Goal: Transaction & Acquisition: Book appointment/travel/reservation

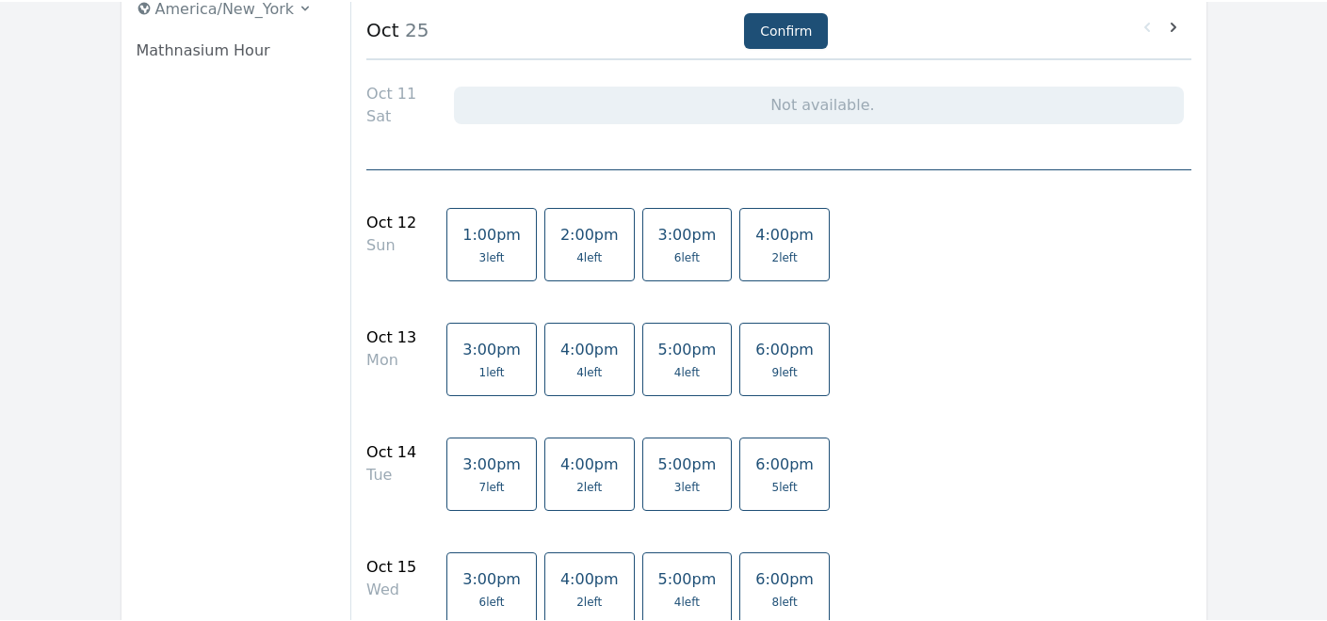
scroll to position [308, 0]
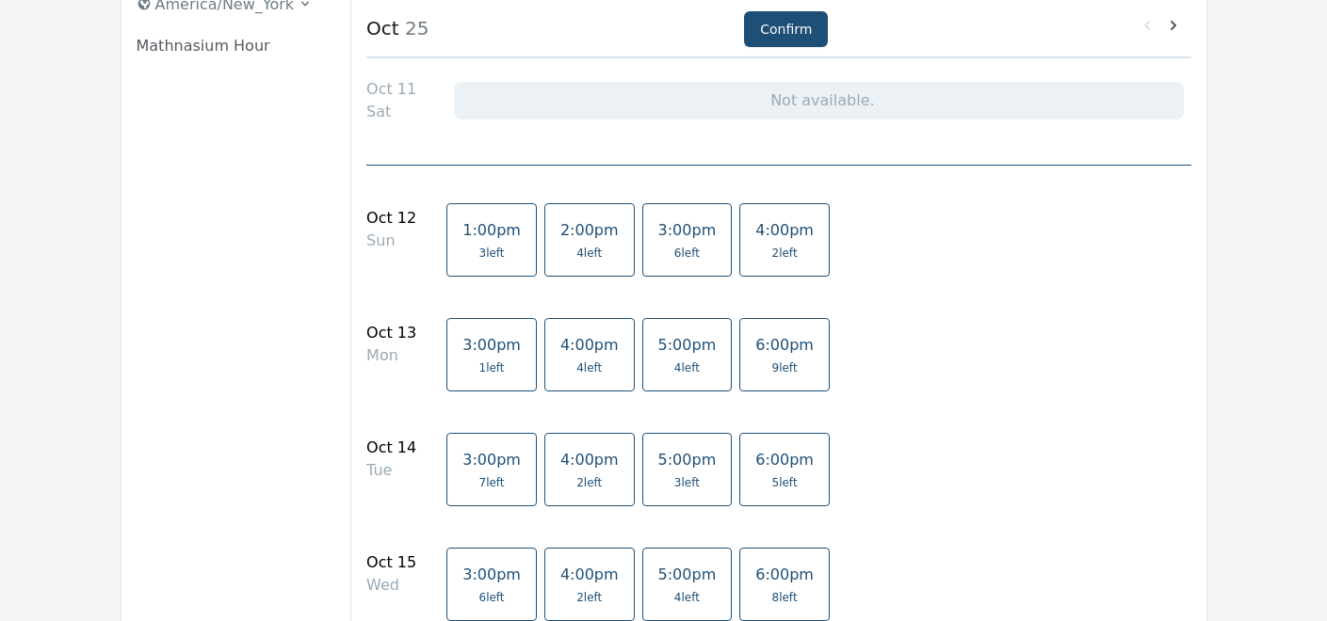
click at [755, 235] on span "4:00pm" at bounding box center [784, 230] width 58 height 18
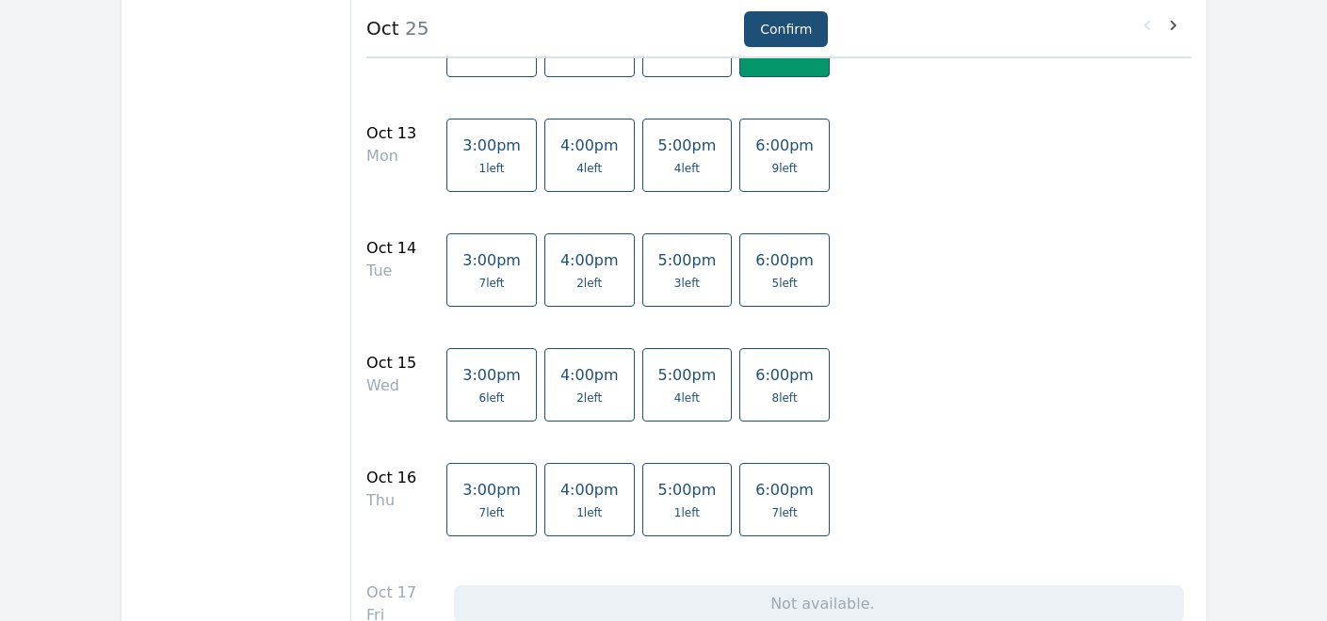
scroll to position [558, 0]
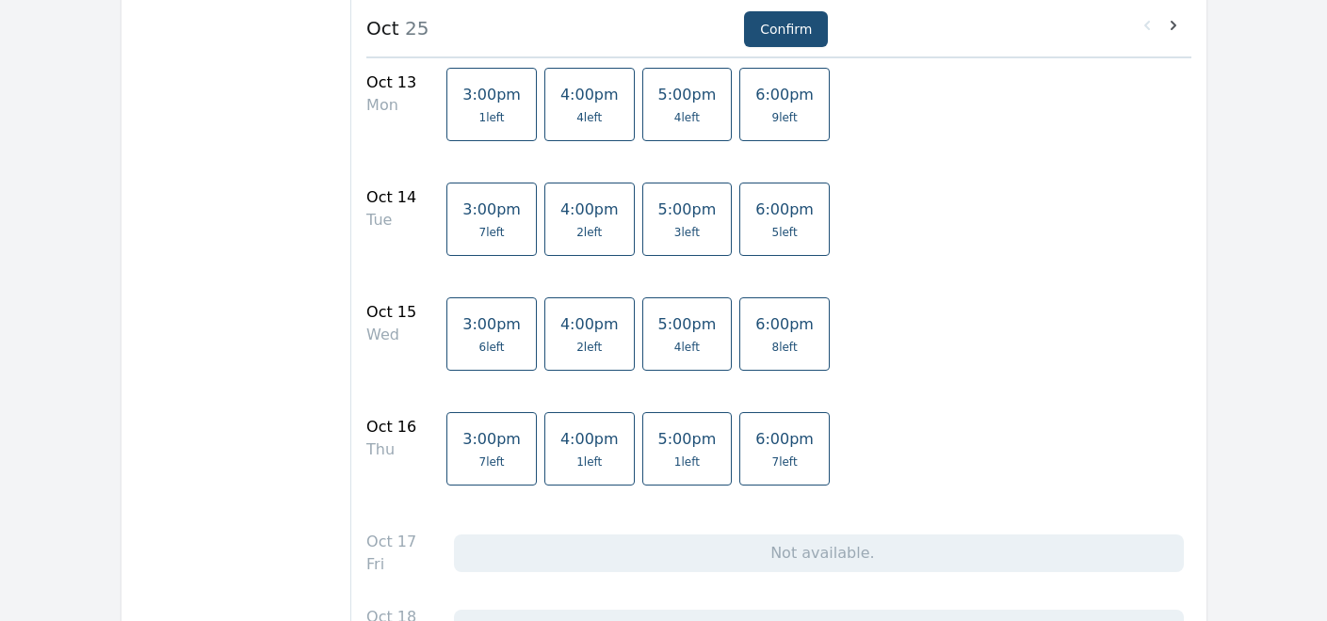
click at [475, 100] on span "3:00pm" at bounding box center [491, 95] width 58 height 18
click at [739, 452] on link "6:00pm 7 left" at bounding box center [784, 448] width 90 height 73
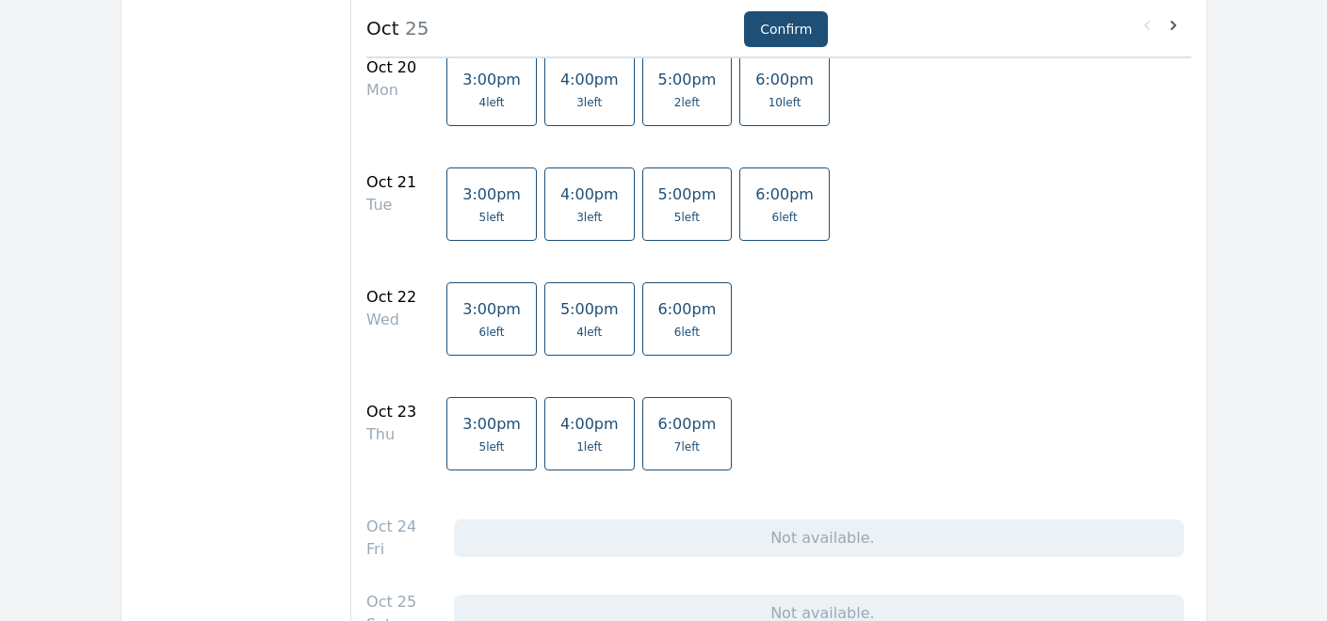
scroll to position [1355, 0]
click at [658, 325] on span "6 left" at bounding box center [687, 329] width 58 height 15
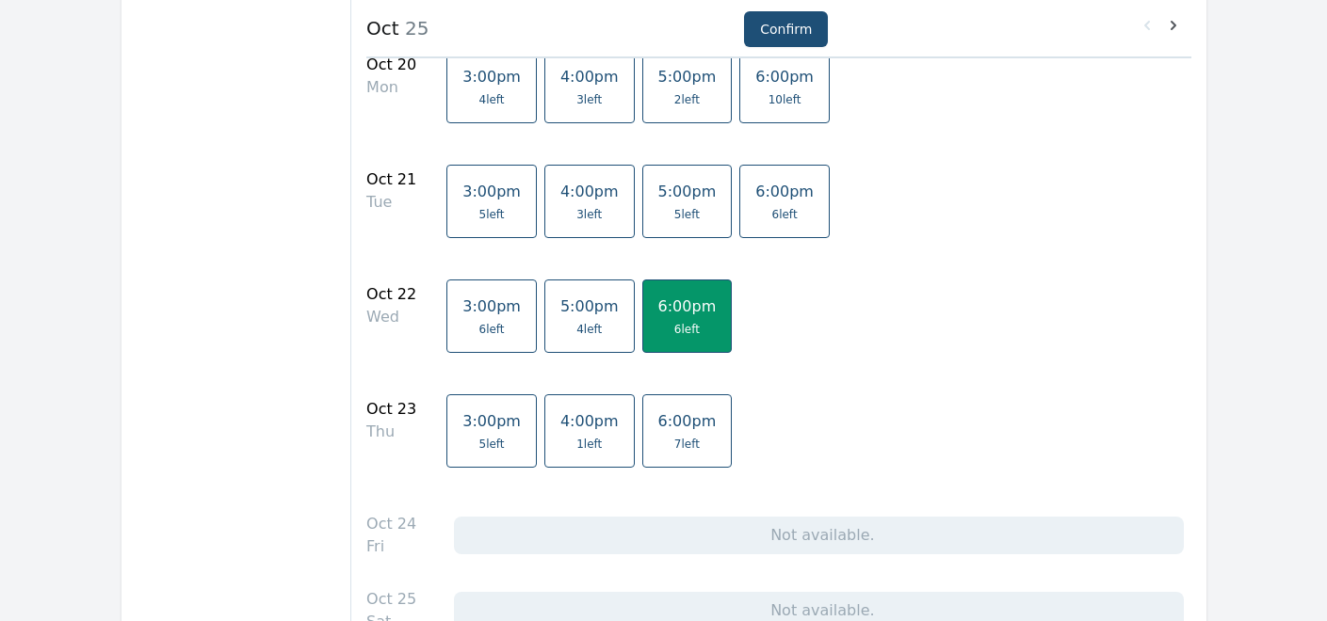
click at [674, 447] on span "7 left" at bounding box center [686, 444] width 25 height 15
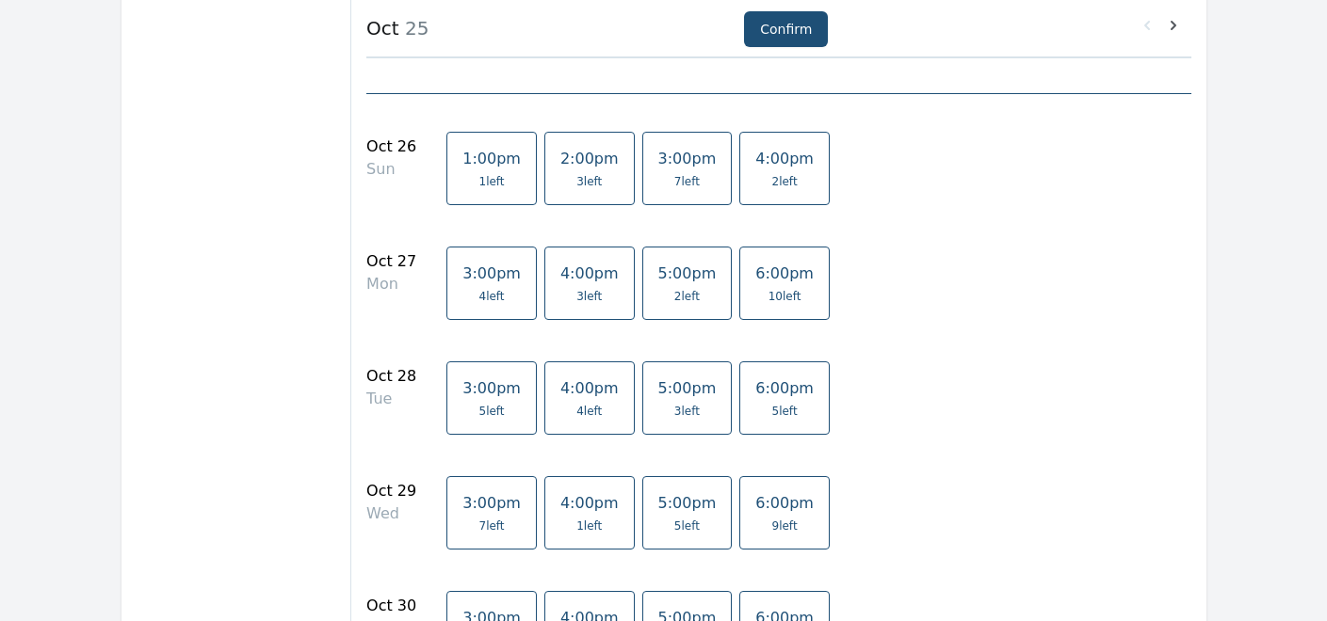
scroll to position [1934, 0]
click at [765, 166] on span "4:00pm" at bounding box center [784, 162] width 58 height 18
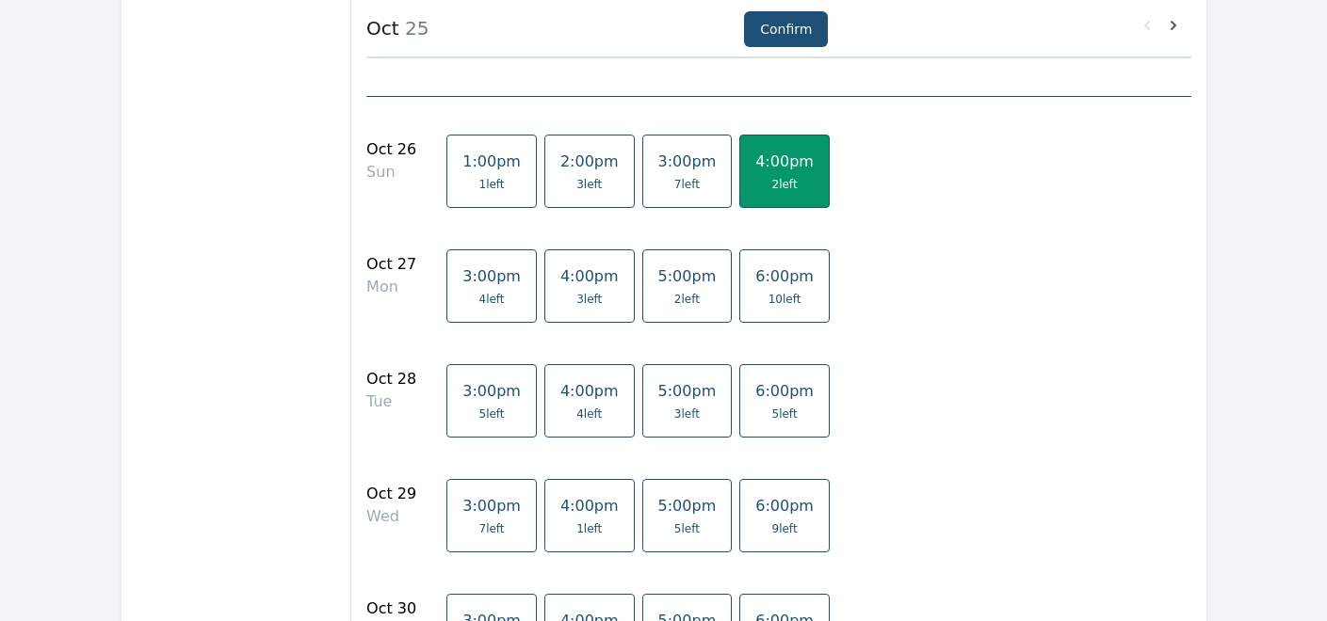
click at [576, 419] on span "4 left" at bounding box center [588, 414] width 25 height 15
click at [544, 425] on link "4:00pm 4 left" at bounding box center [589, 400] width 90 height 73
click at [772, 417] on span "5 left" at bounding box center [784, 414] width 25 height 15
click at [772, 522] on span "9 left" at bounding box center [784, 529] width 25 height 15
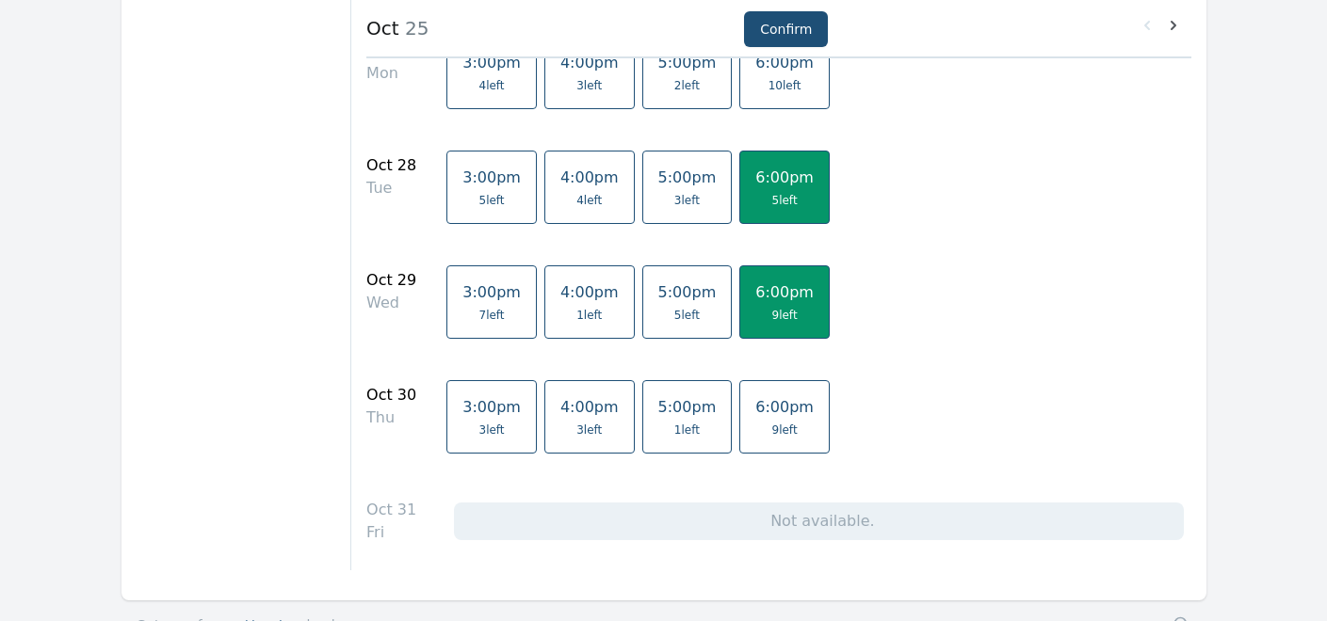
scroll to position [2176, 0]
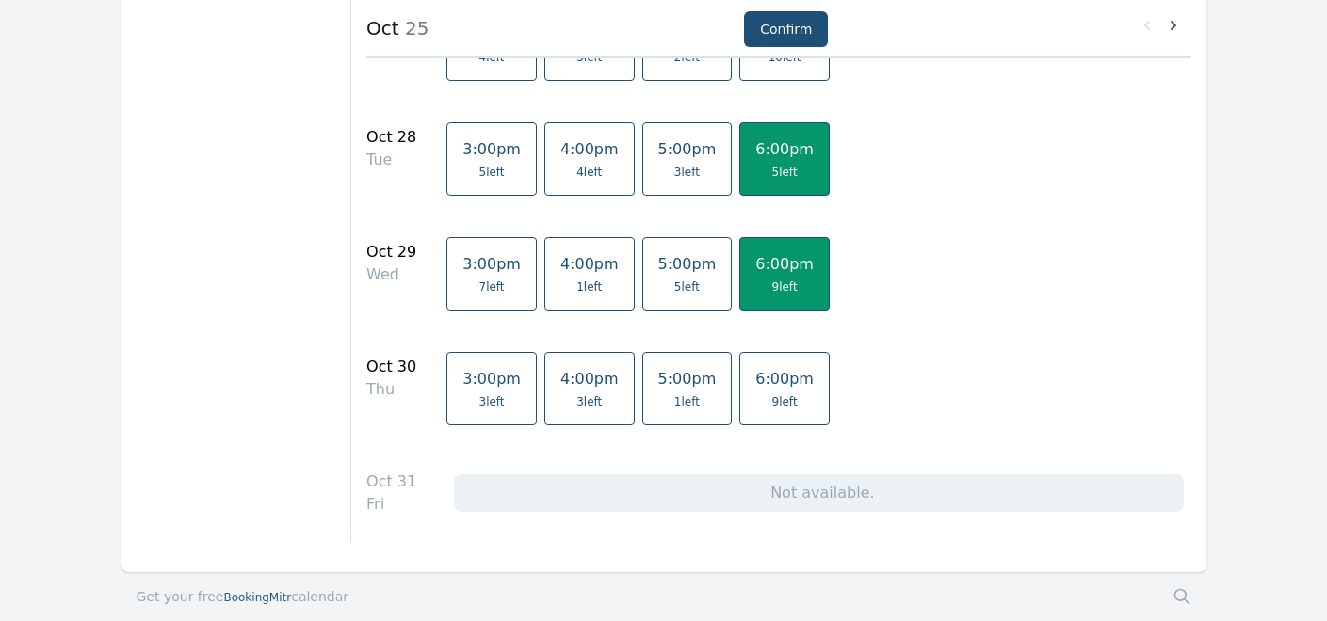
click at [772, 404] on span "9 left" at bounding box center [784, 402] width 25 height 15
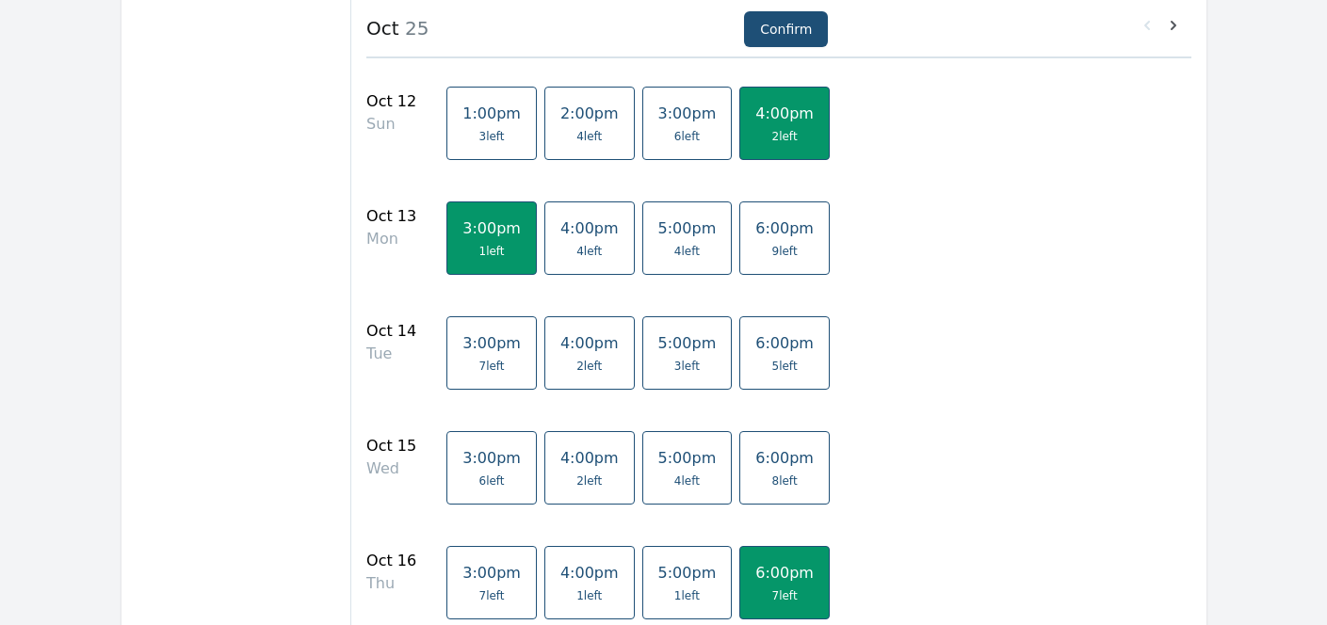
scroll to position [436, 0]
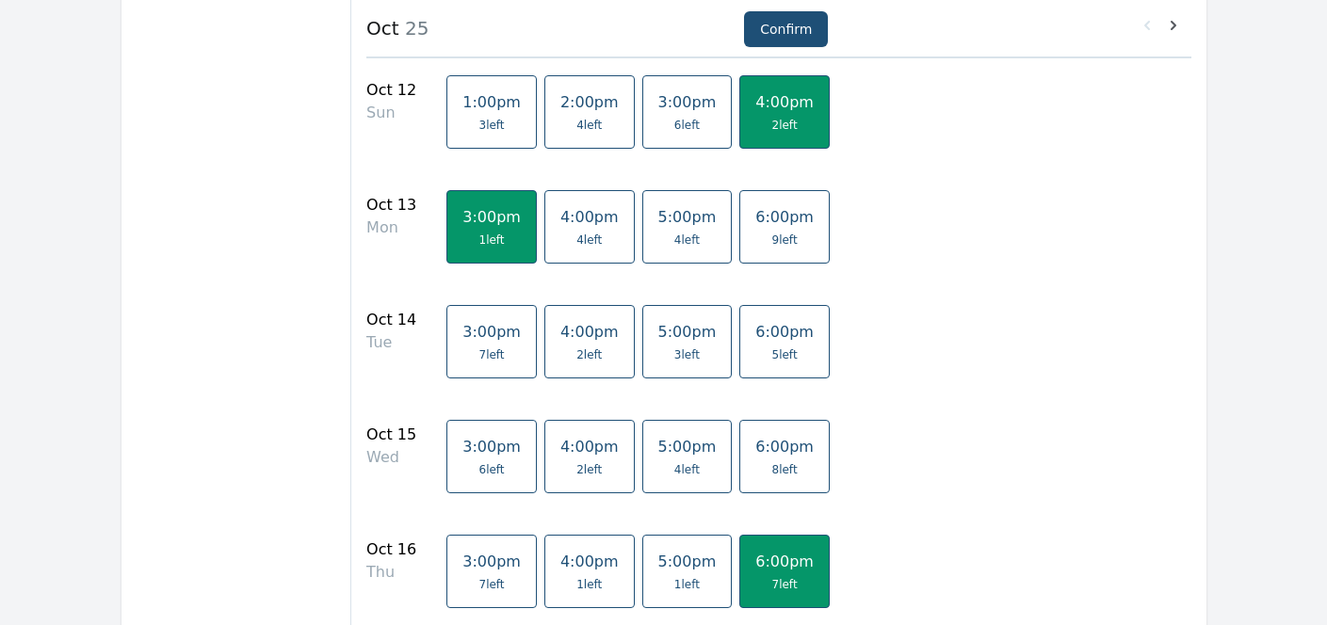
click at [746, 456] on link "6:00pm 8 left" at bounding box center [784, 456] width 90 height 73
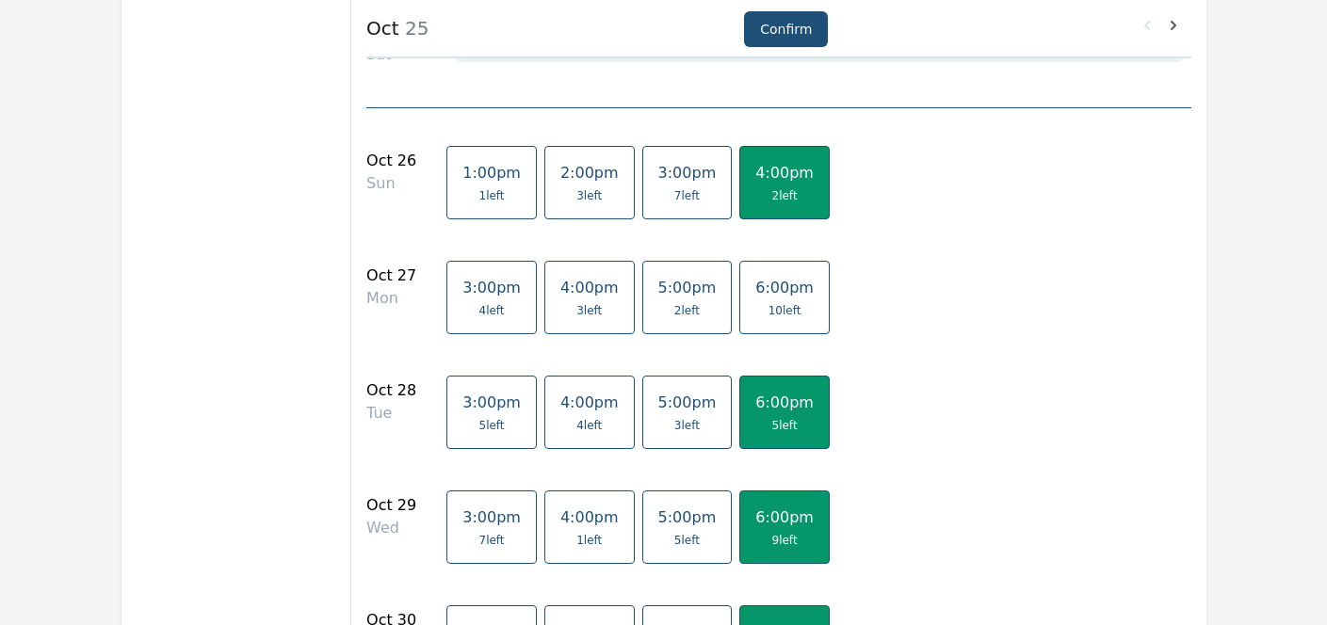
scroll to position [1936, 0]
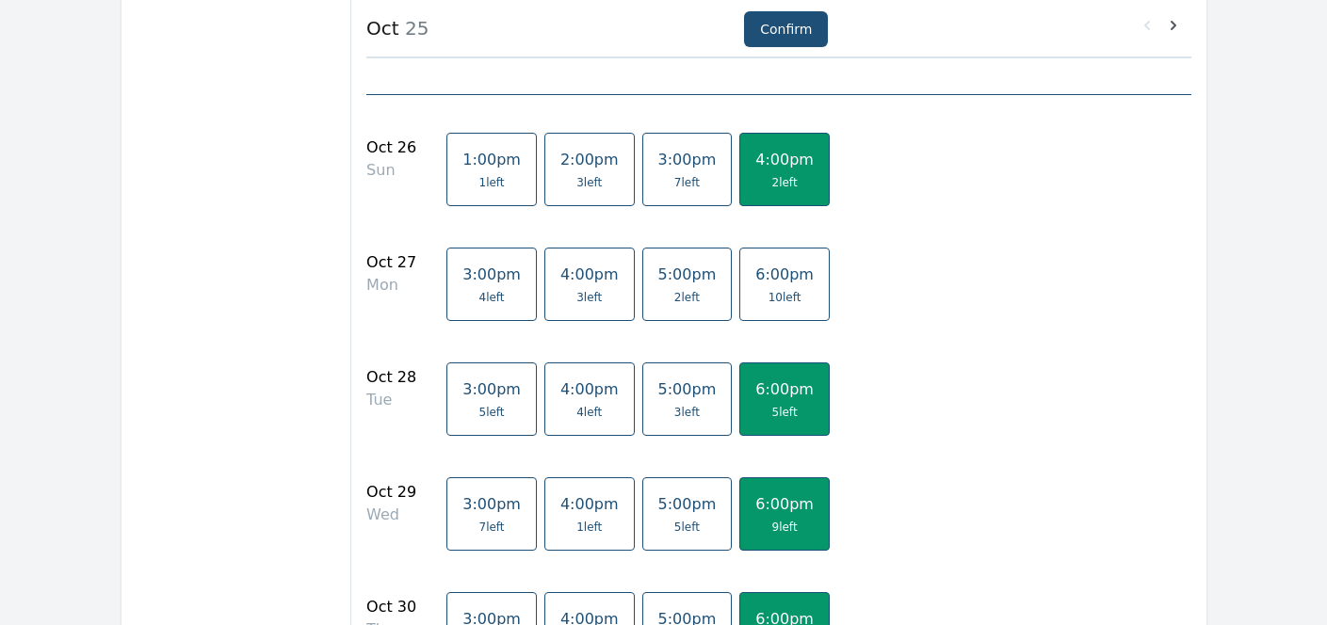
click at [768, 290] on span "10 left" at bounding box center [784, 297] width 33 height 15
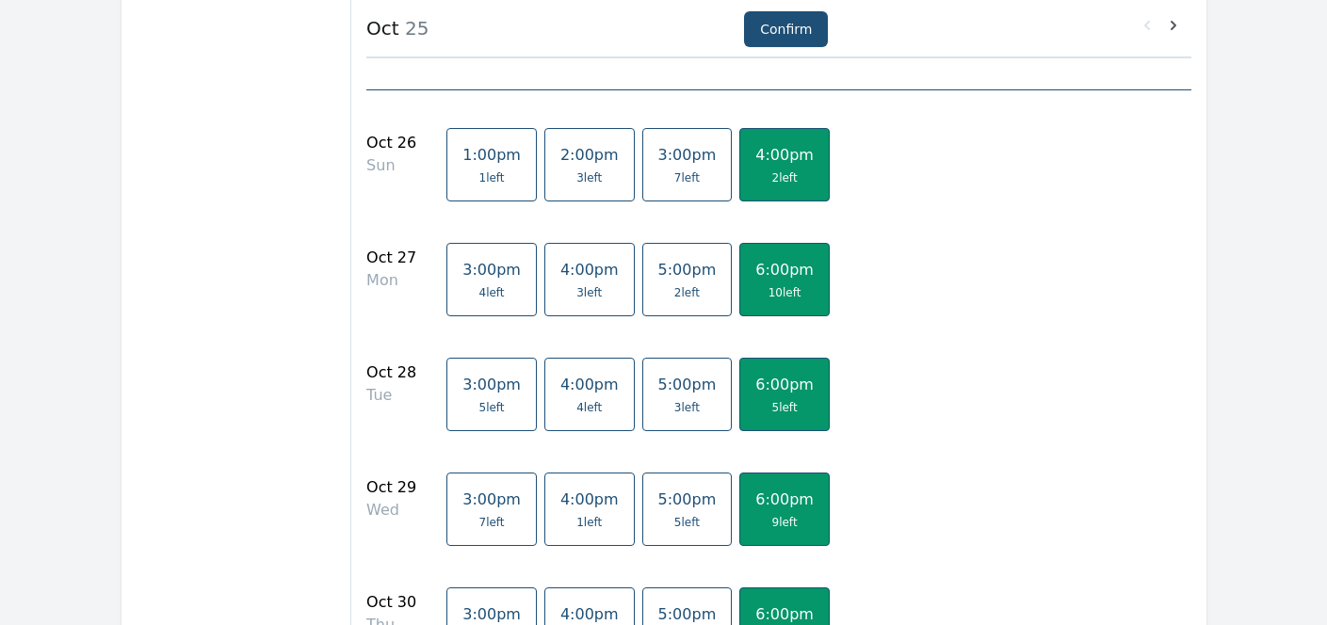
scroll to position [1929, 0]
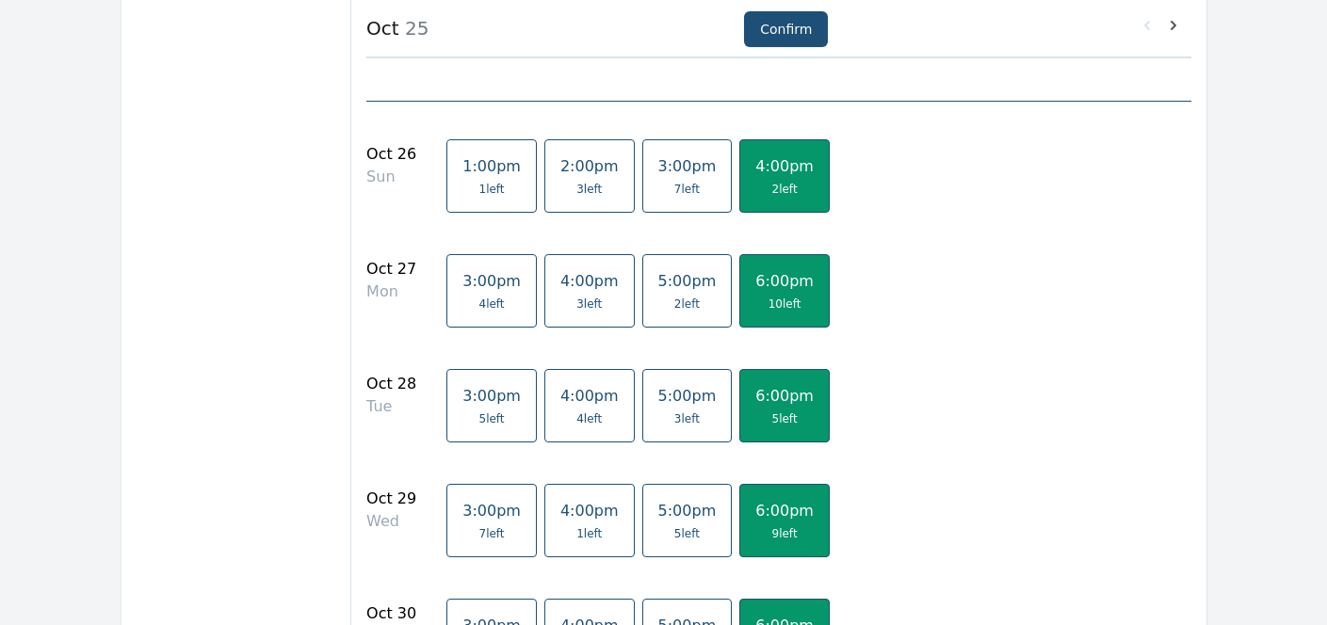
click at [479, 298] on span "4 left" at bounding box center [491, 304] width 25 height 15
click at [773, 294] on link "6:00pm 10 left" at bounding box center [784, 290] width 90 height 73
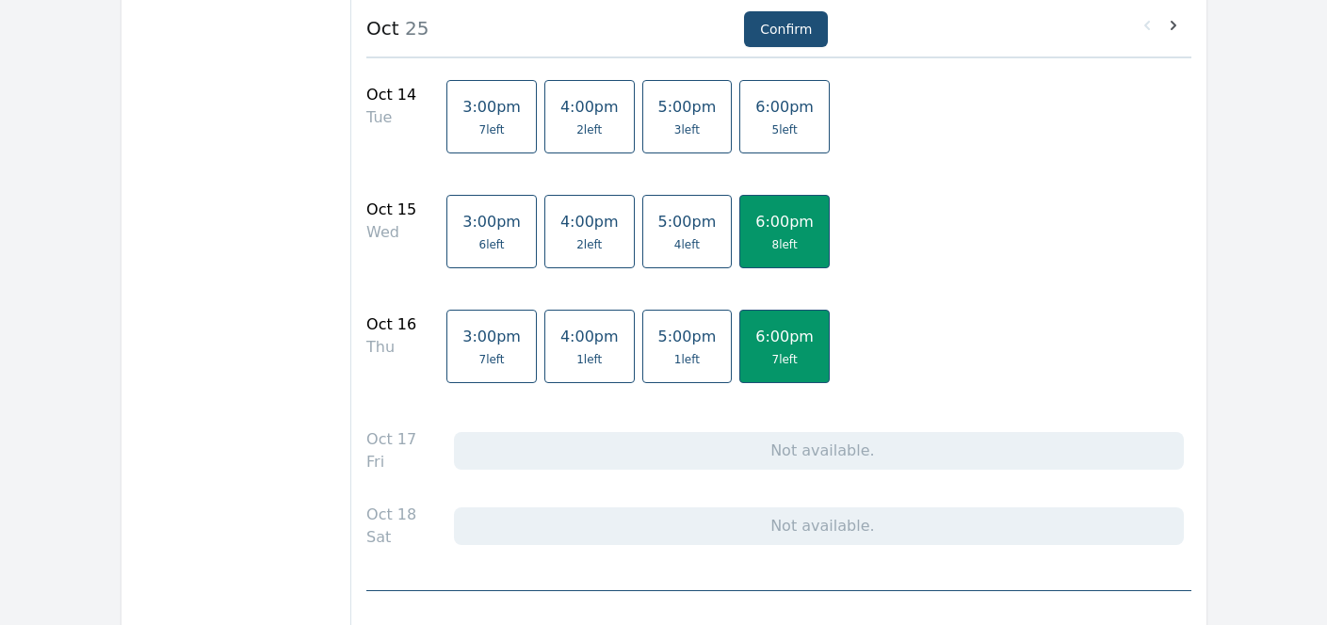
scroll to position [0, 0]
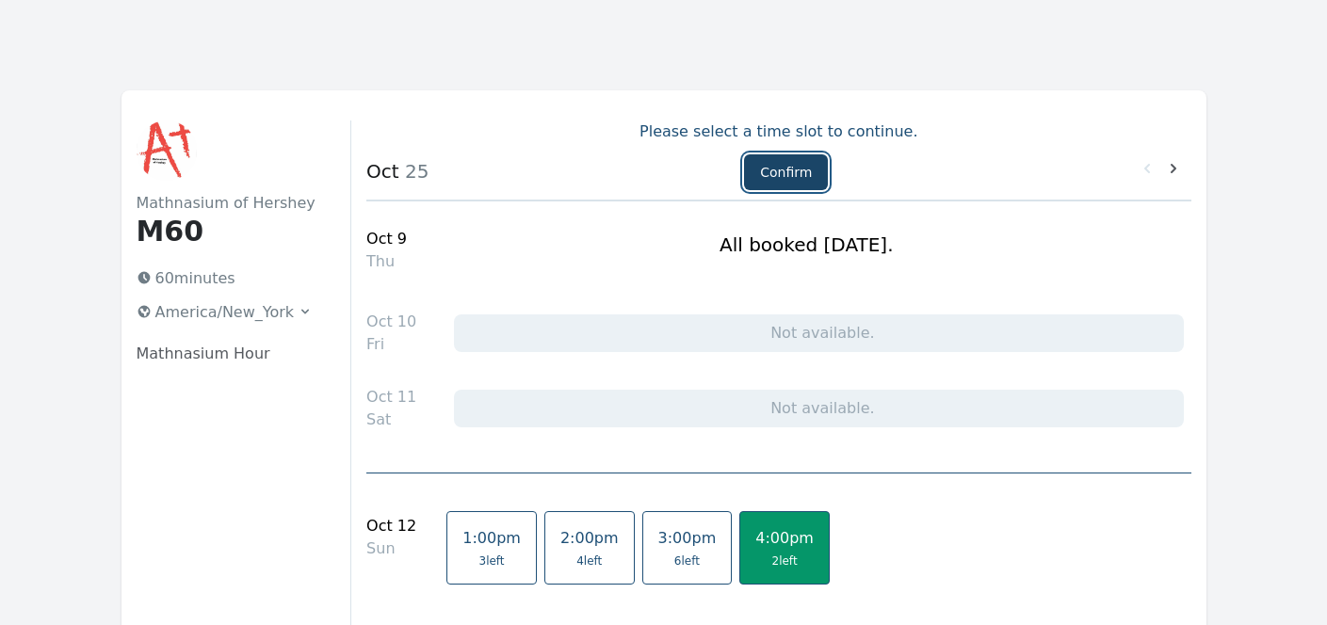
click at [778, 184] on button "Confirm" at bounding box center [786, 172] width 84 height 36
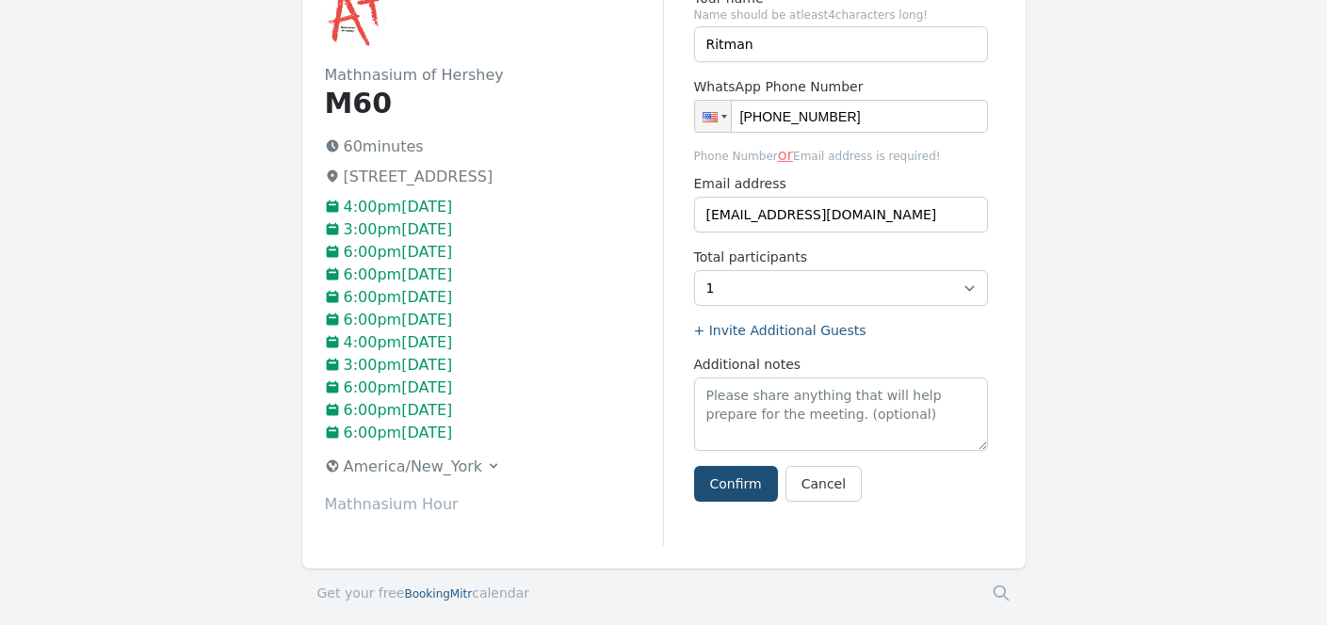
scroll to position [174, 0]
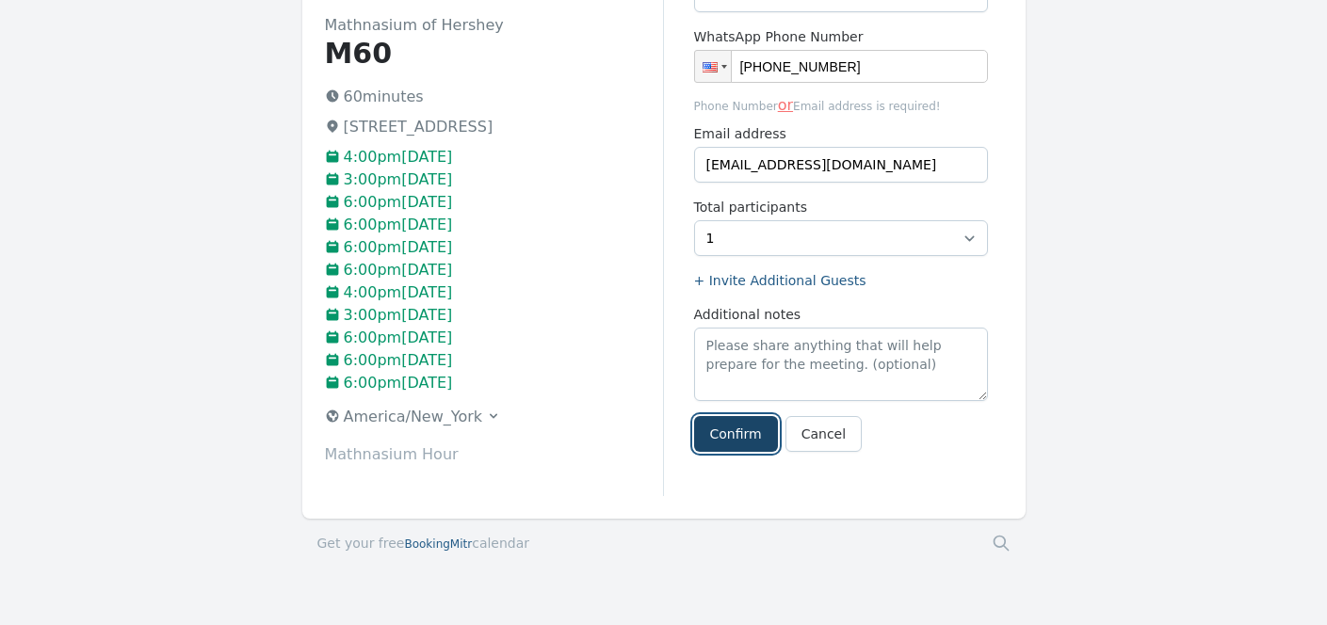
click at [729, 429] on button "Confirm" at bounding box center [736, 434] width 84 height 36
